Goal: Task Accomplishment & Management: Use online tool/utility

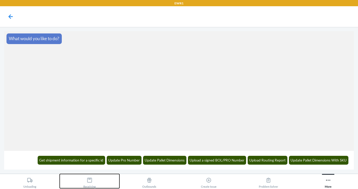
click at [92, 182] on icon at bounding box center [90, 180] width 6 height 6
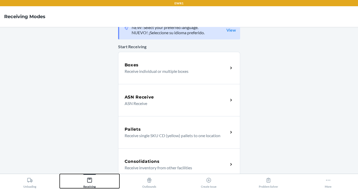
scroll to position [10, 0]
click at [157, 105] on p "ASN Receive" at bounding box center [173, 104] width 99 height 6
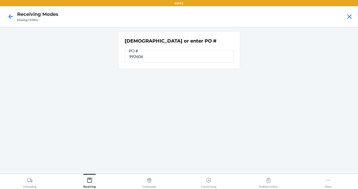
type input "9926062"
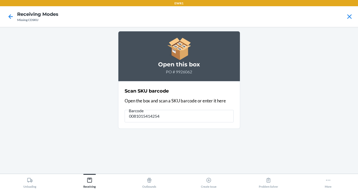
type input "00810154142545"
